Goal: Transaction & Acquisition: Purchase product/service

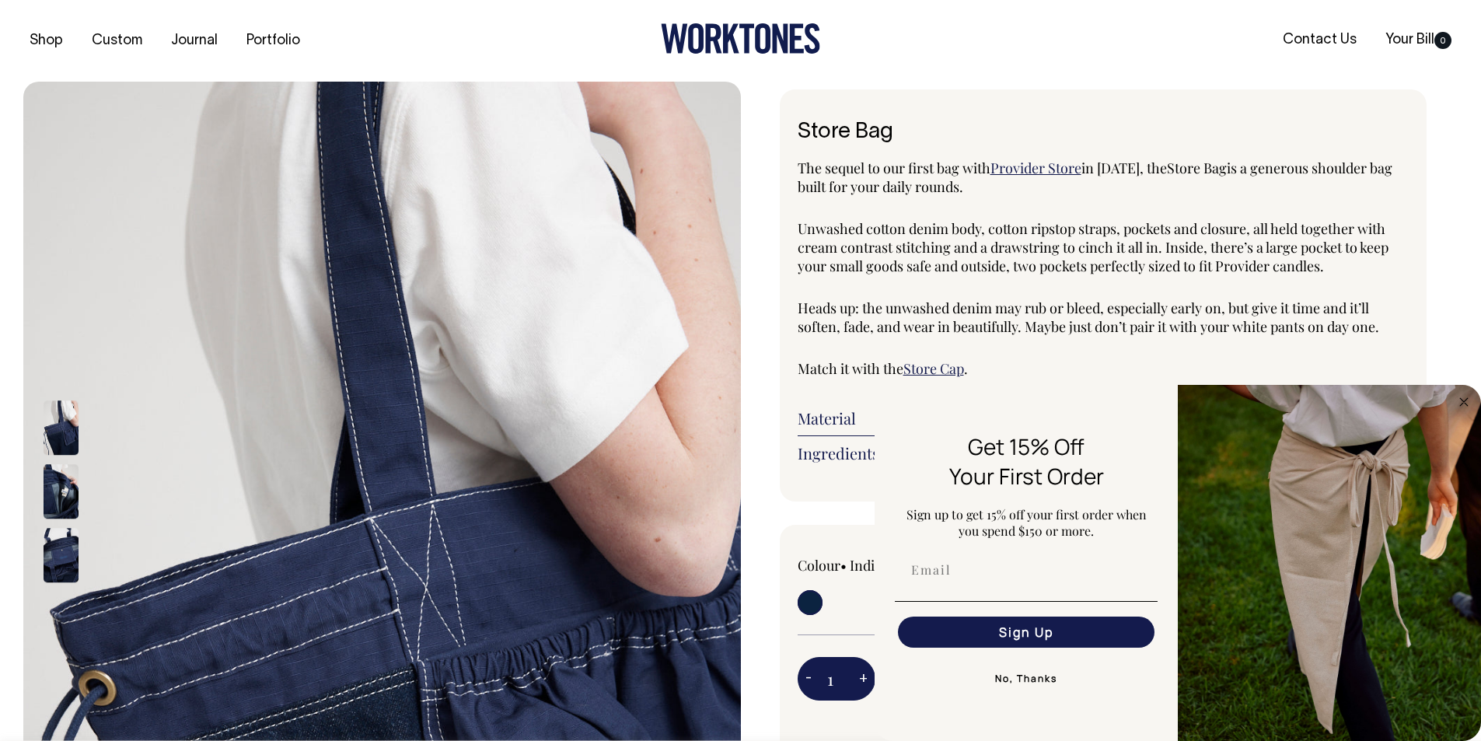
click at [1037, 677] on button "No, Thanks" at bounding box center [1026, 678] width 263 height 31
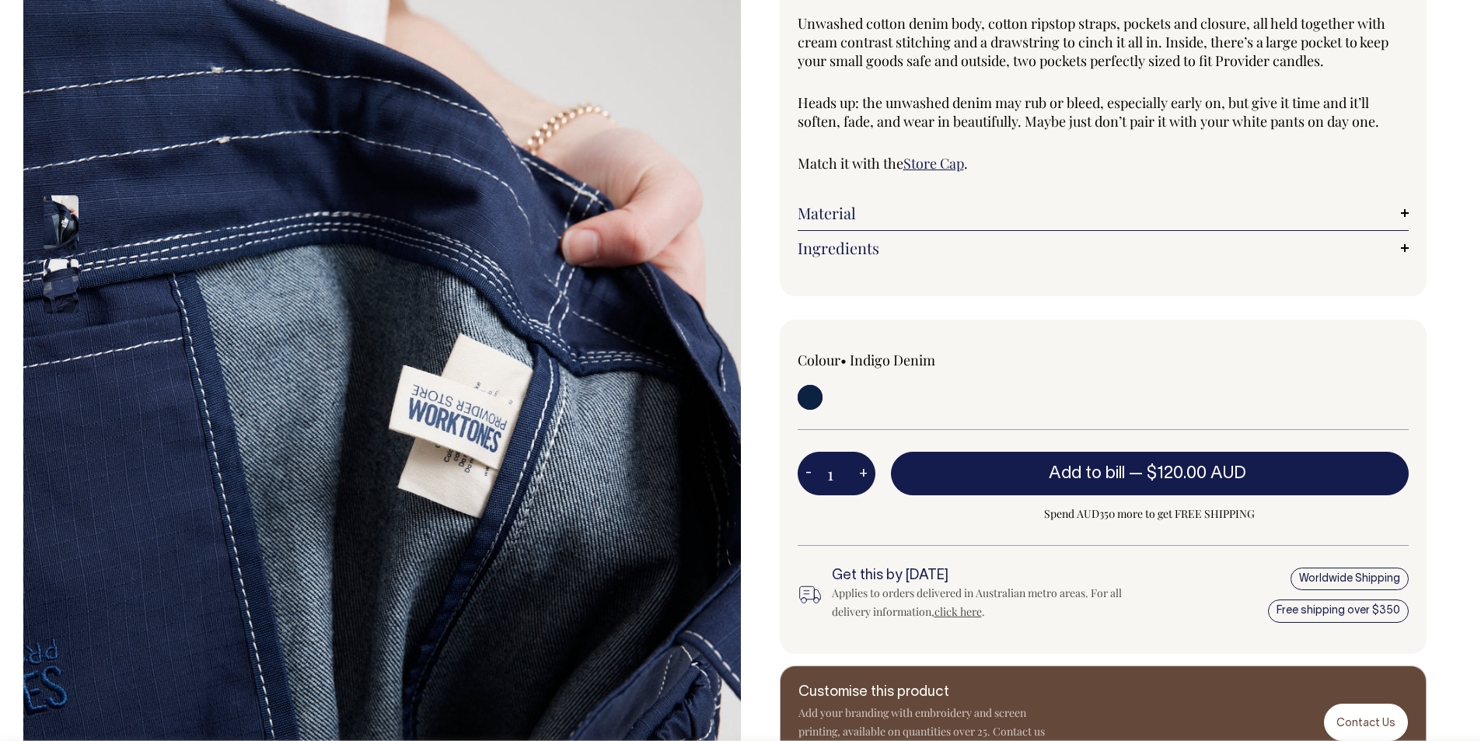
scroll to position [206, 0]
click at [52, 237] on img at bounding box center [61, 222] width 35 height 54
click at [62, 306] on img at bounding box center [61, 286] width 35 height 54
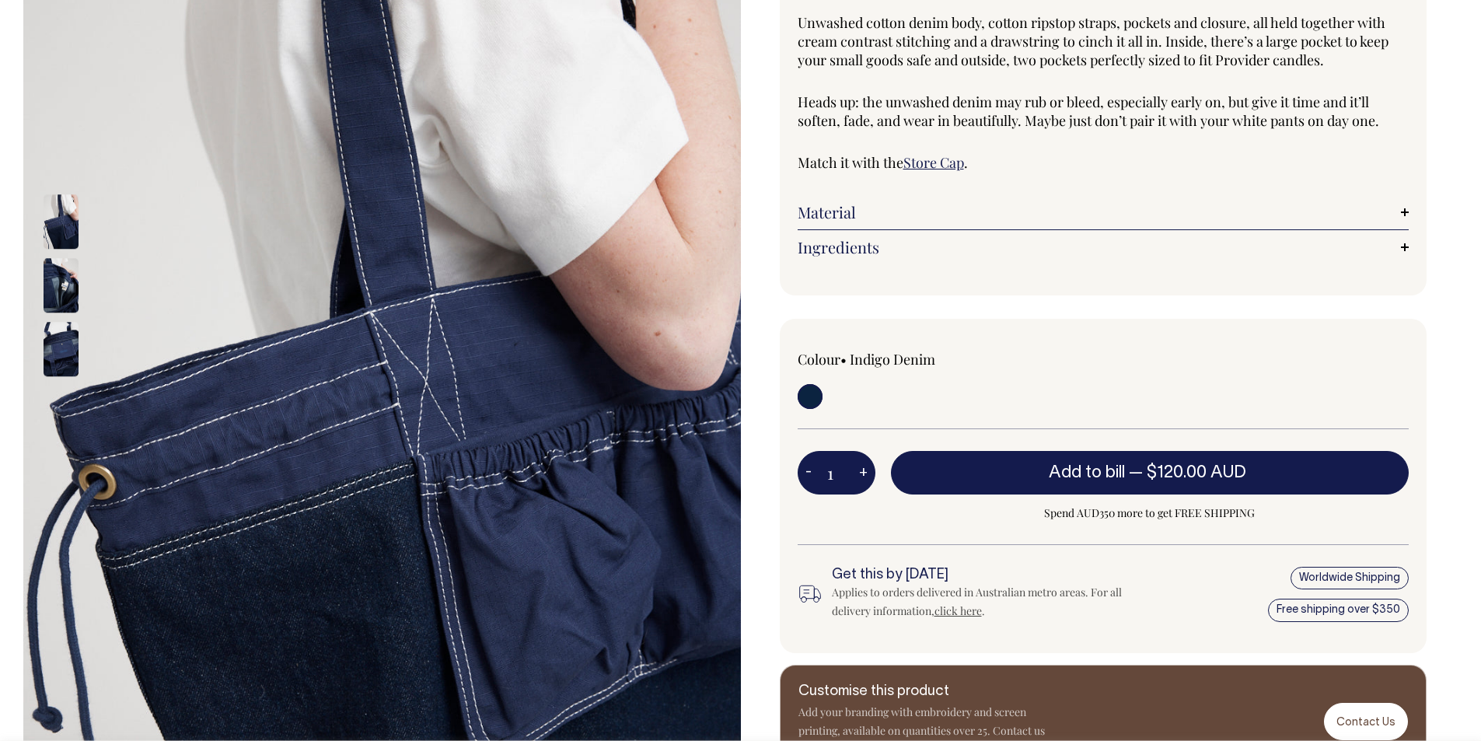
click at [51, 227] on div at bounding box center [82, 223] width 78 height 64
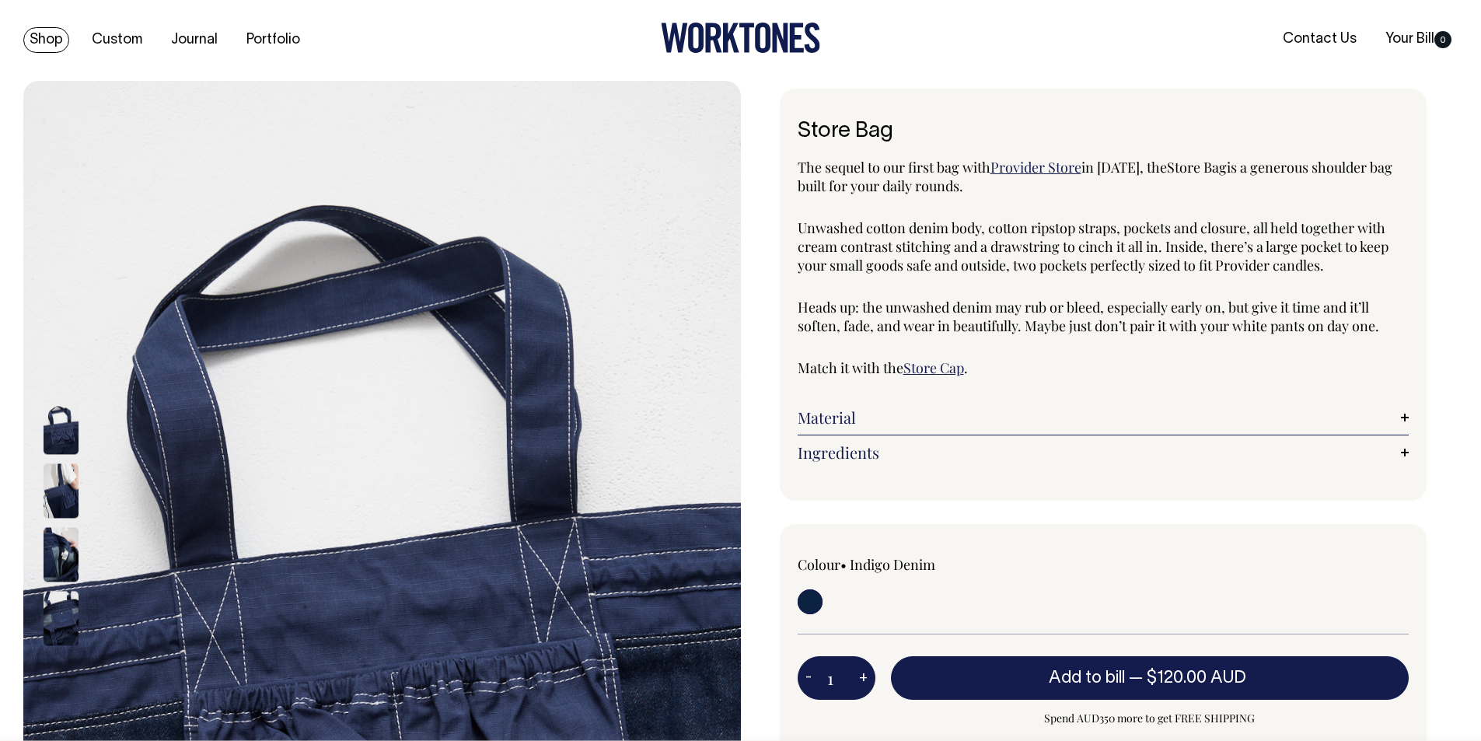
scroll to position [0, 0]
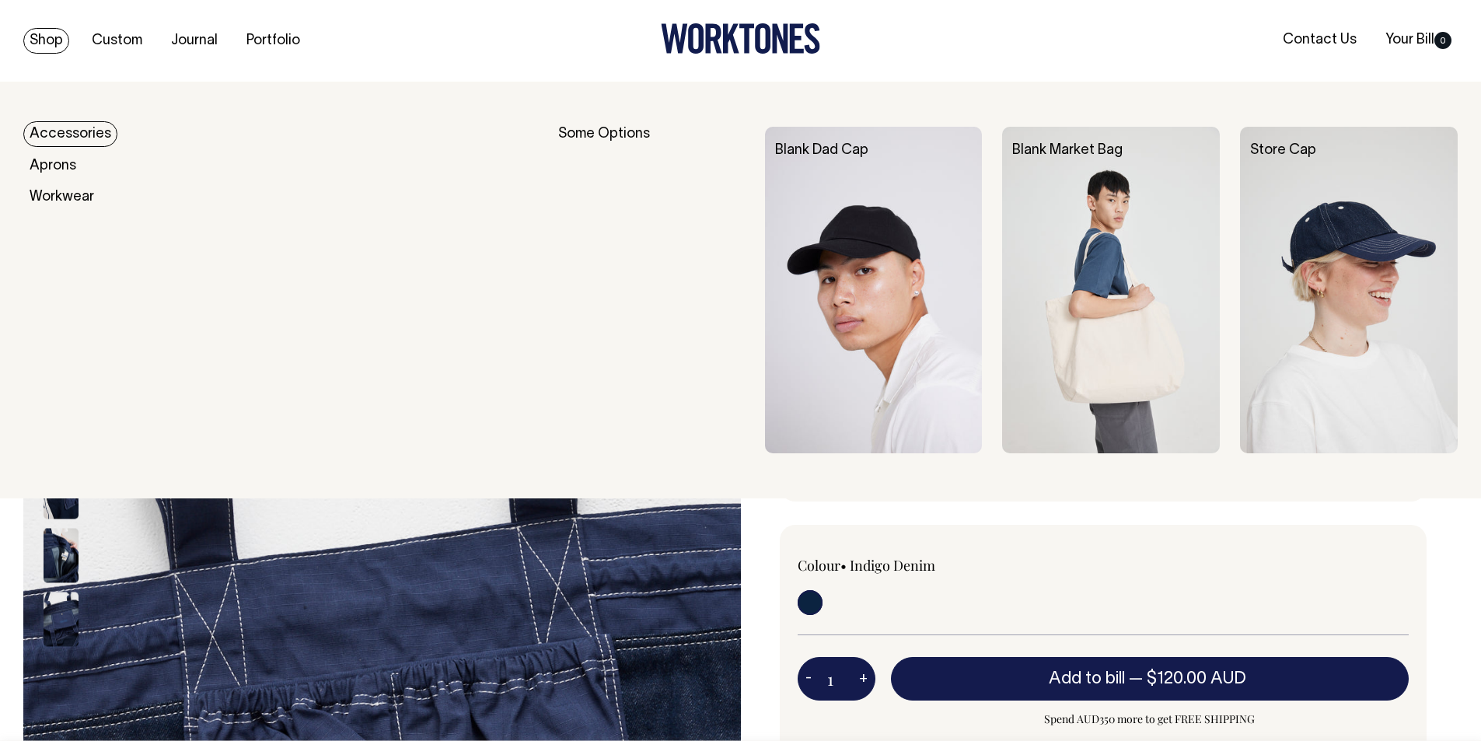
click at [41, 39] on link "Shop" at bounding box center [46, 41] width 46 height 26
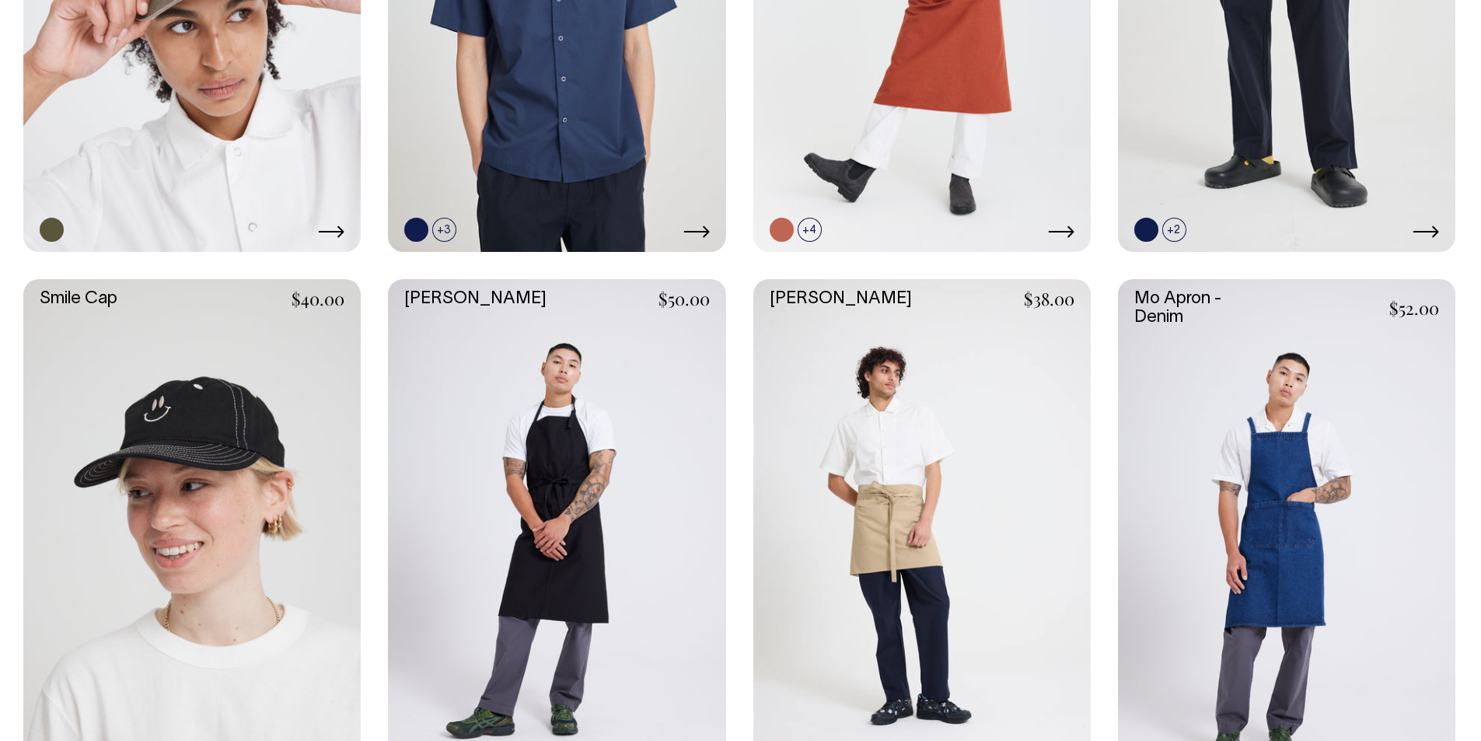
scroll to position [1781, 0]
